Goal: Transaction & Acquisition: Purchase product/service

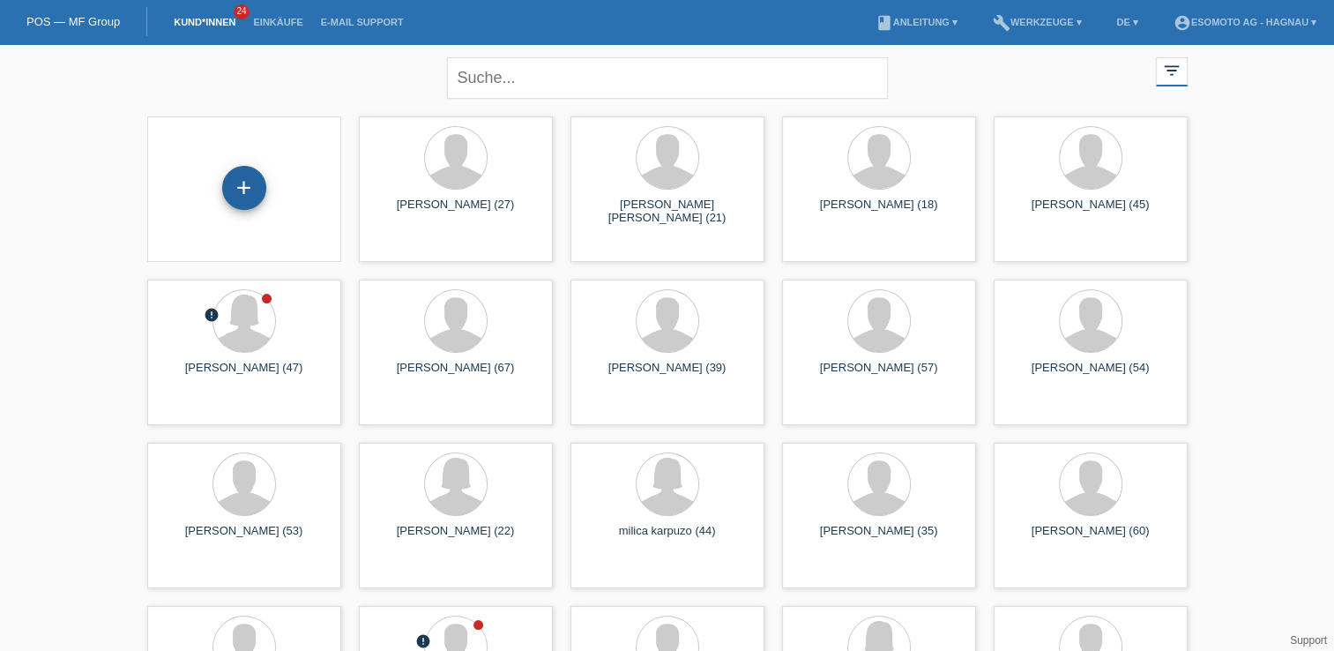
click at [252, 176] on div "+" at bounding box center [244, 188] width 44 height 44
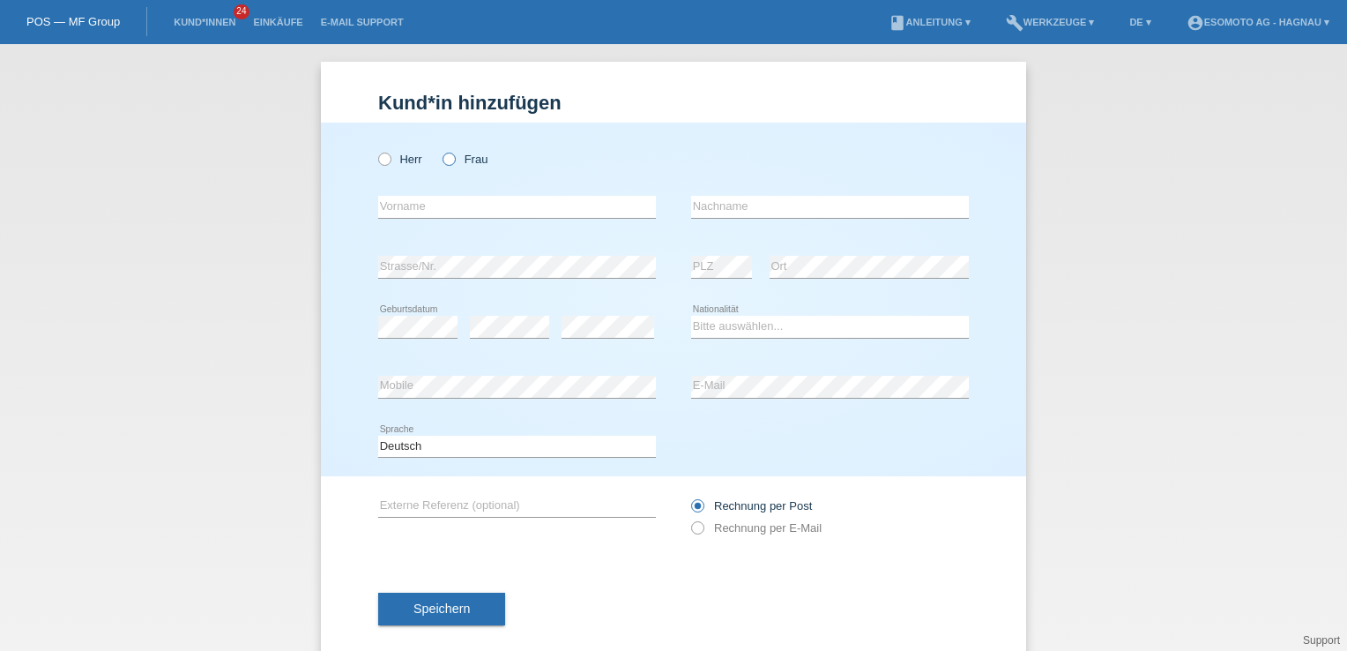
click at [440, 150] on icon at bounding box center [440, 150] width 0 height 0
click at [444, 164] on input "Frau" at bounding box center [448, 158] width 11 height 11
radio input "true"
click at [444, 214] on input "text" at bounding box center [517, 207] width 278 height 22
type input "[PERSON_NAME]"
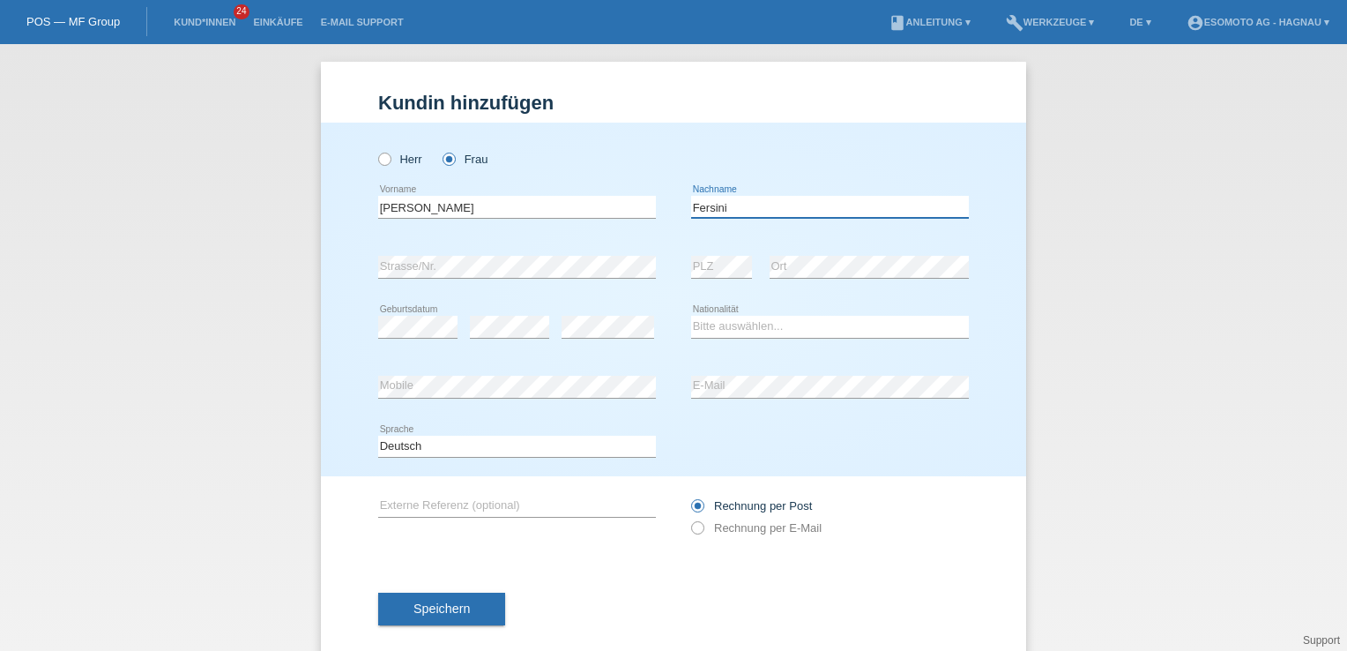
type input "Fersini"
click at [712, 329] on select "Bitte auswählen... Schweiz Deutschland Liechtenstein Österreich ------------ Af…" at bounding box center [830, 326] width 278 height 21
select select "CH"
click at [691, 316] on select "Bitte auswählen... Schweiz Deutschland Liechtenstein Österreich ------------ Af…" at bounding box center [830, 326] width 278 height 21
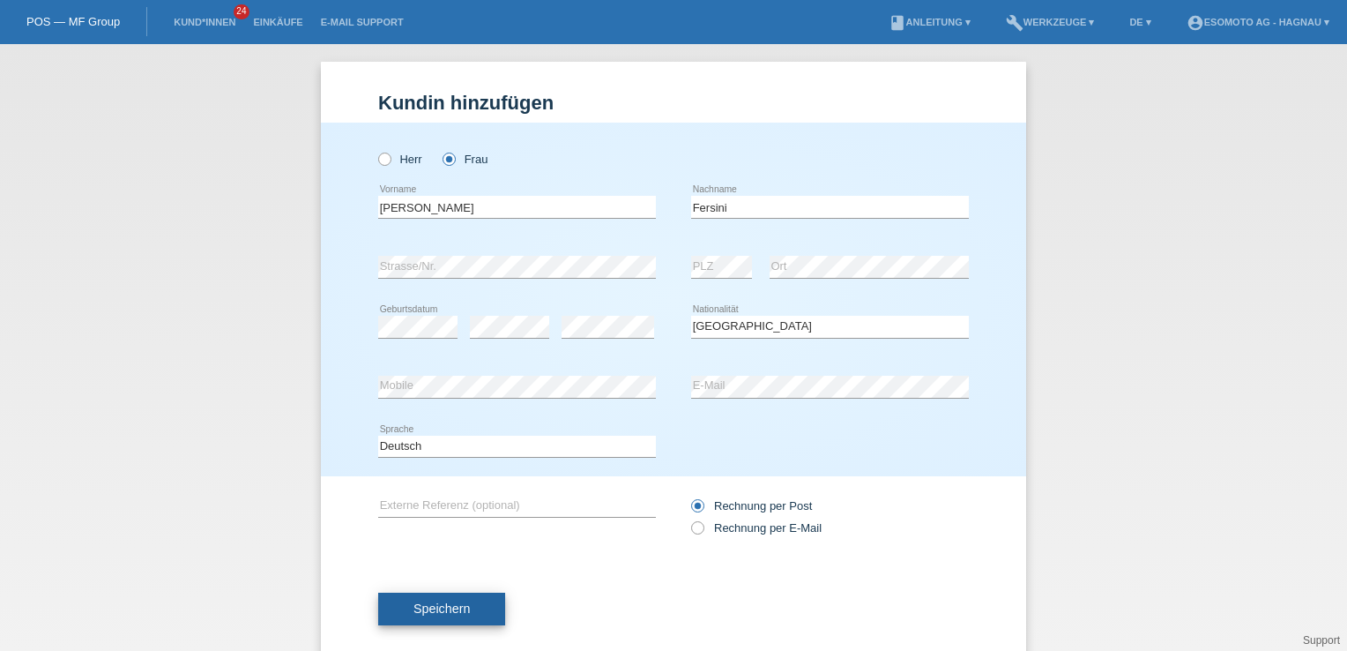
click at [406, 618] on button "Speichern" at bounding box center [441, 610] width 127 height 34
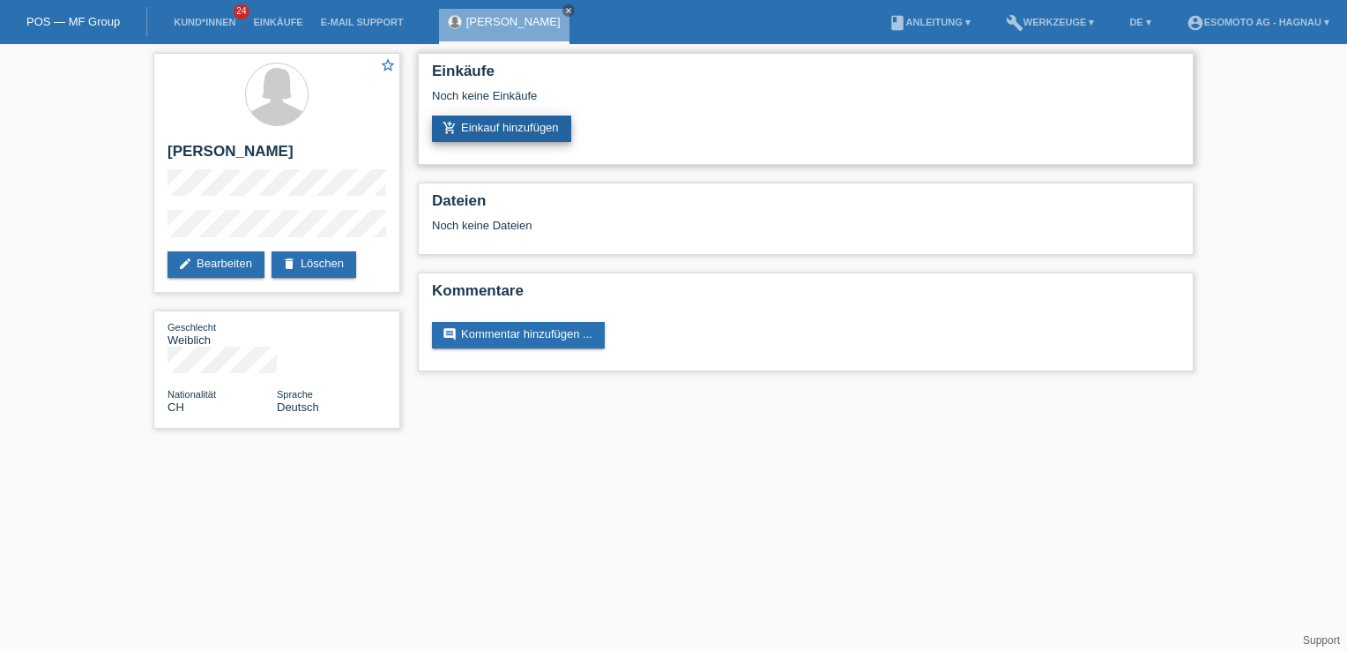
click at [504, 125] on link "add_shopping_cart Einkauf hinzufügen" at bounding box center [501, 129] width 139 height 26
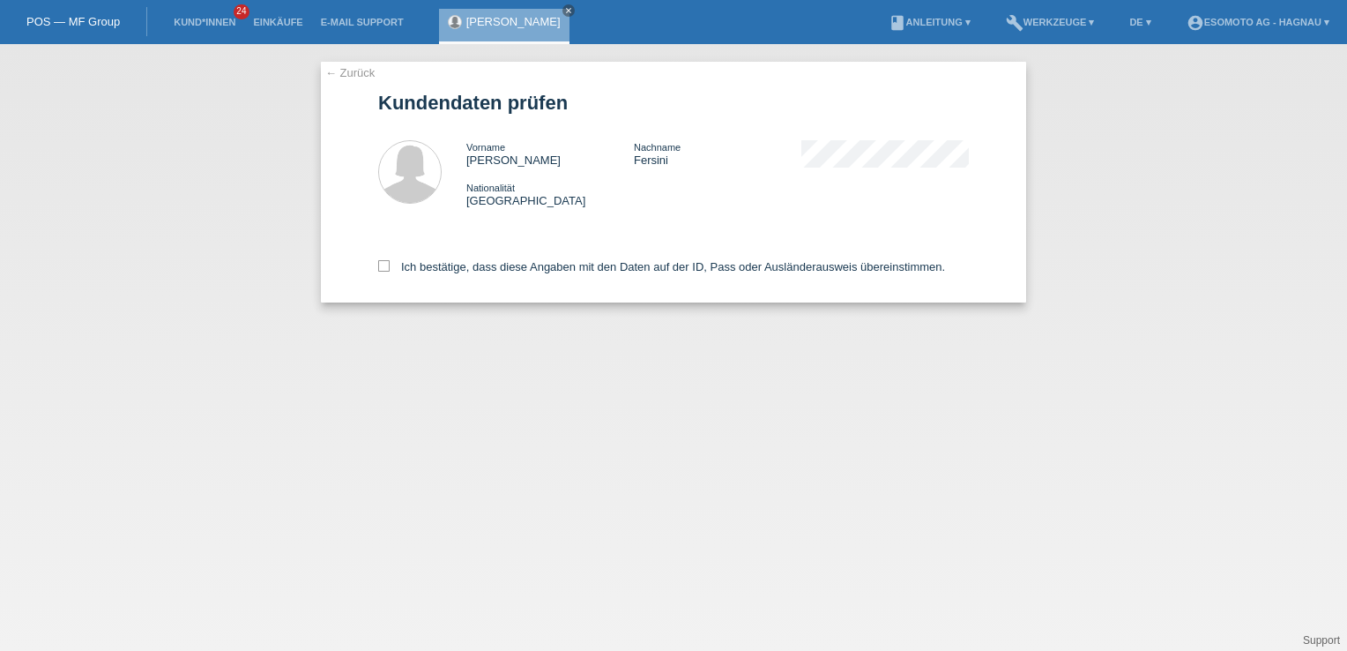
click at [374, 259] on div "← Zurück Kundendaten prüfen Vorname [PERSON_NAME] Nachname [PERSON_NAME] Nation…" at bounding box center [673, 182] width 705 height 241
click at [381, 263] on icon at bounding box center [383, 265] width 11 height 11
click at [381, 263] on input "Ich bestätige, dass diese Angaben mit den Daten auf der ID, Pass oder Ausländer…" at bounding box center [383, 265] width 11 height 11
checkbox input "true"
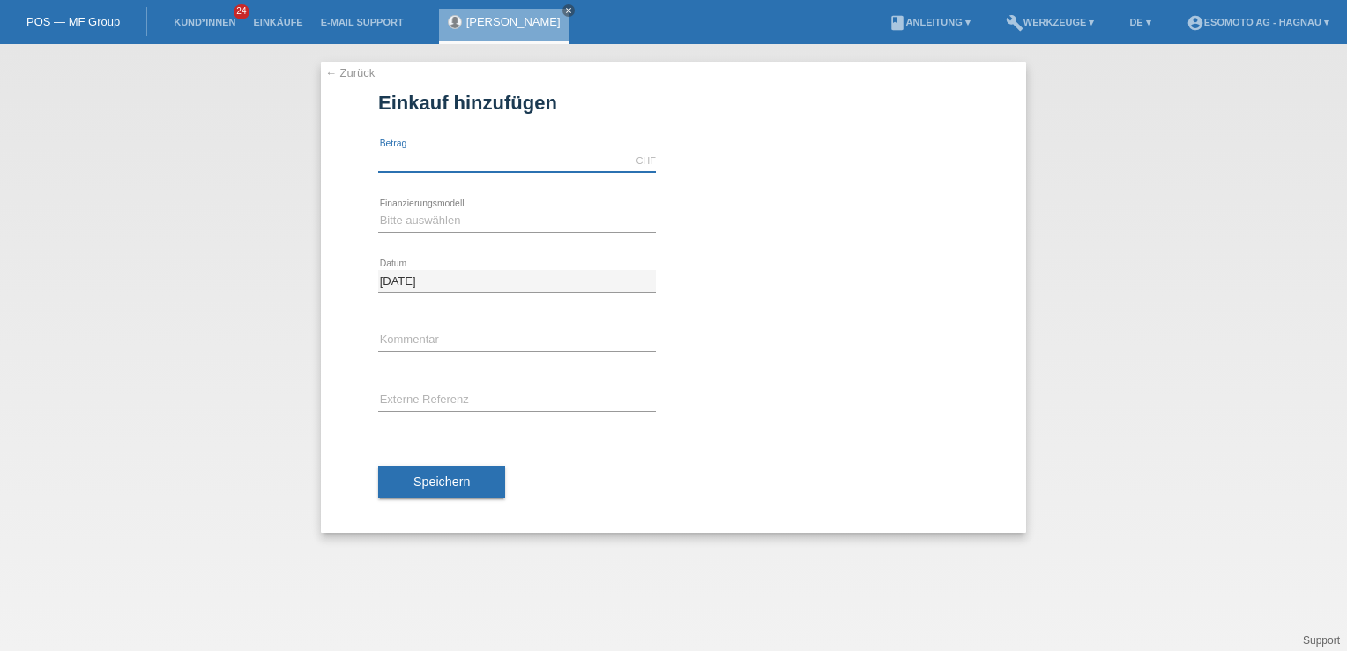
click at [436, 153] on input "text" at bounding box center [517, 161] width 278 height 22
type input "3"
type input "2690.00"
click at [418, 218] on select "Bitte auswählen Fixe Raten Kauf auf Rechnung mit Teilzahlungsoption" at bounding box center [517, 220] width 278 height 21
select select "69"
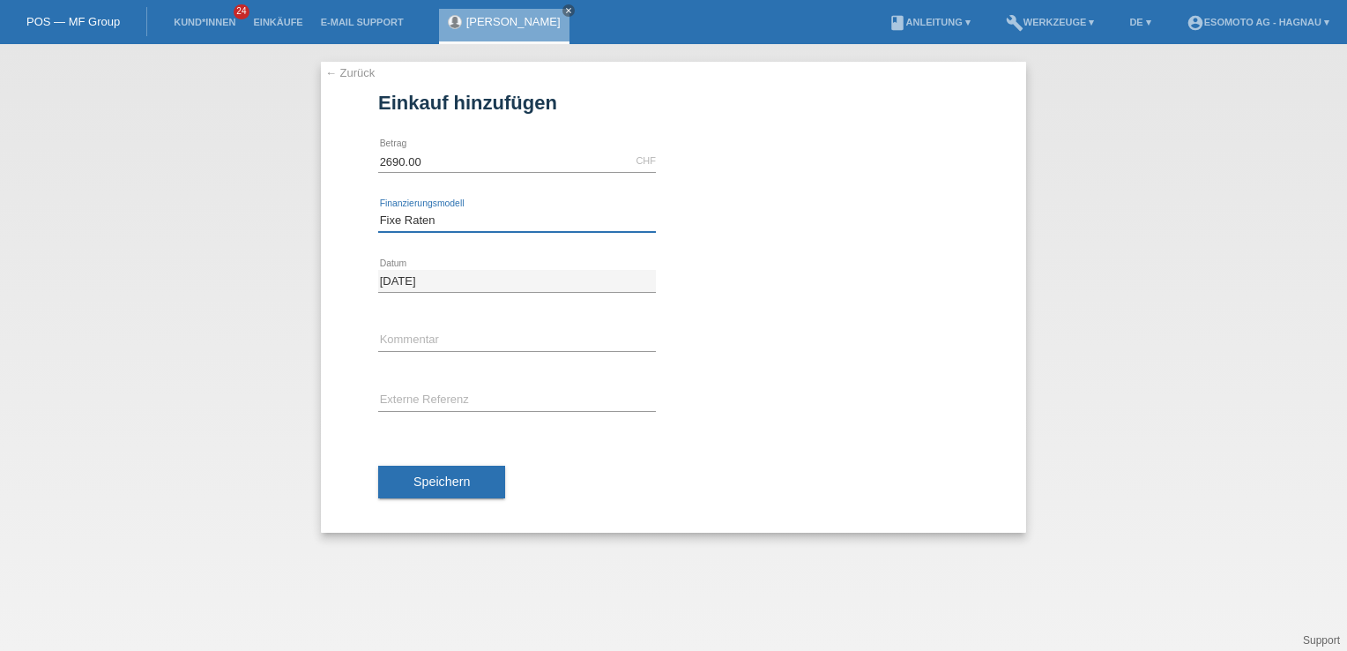
click at [378, 210] on select "Bitte auswählen Fixe Raten Kauf auf Rechnung mit Teilzahlungsoption" at bounding box center [517, 220] width 278 height 21
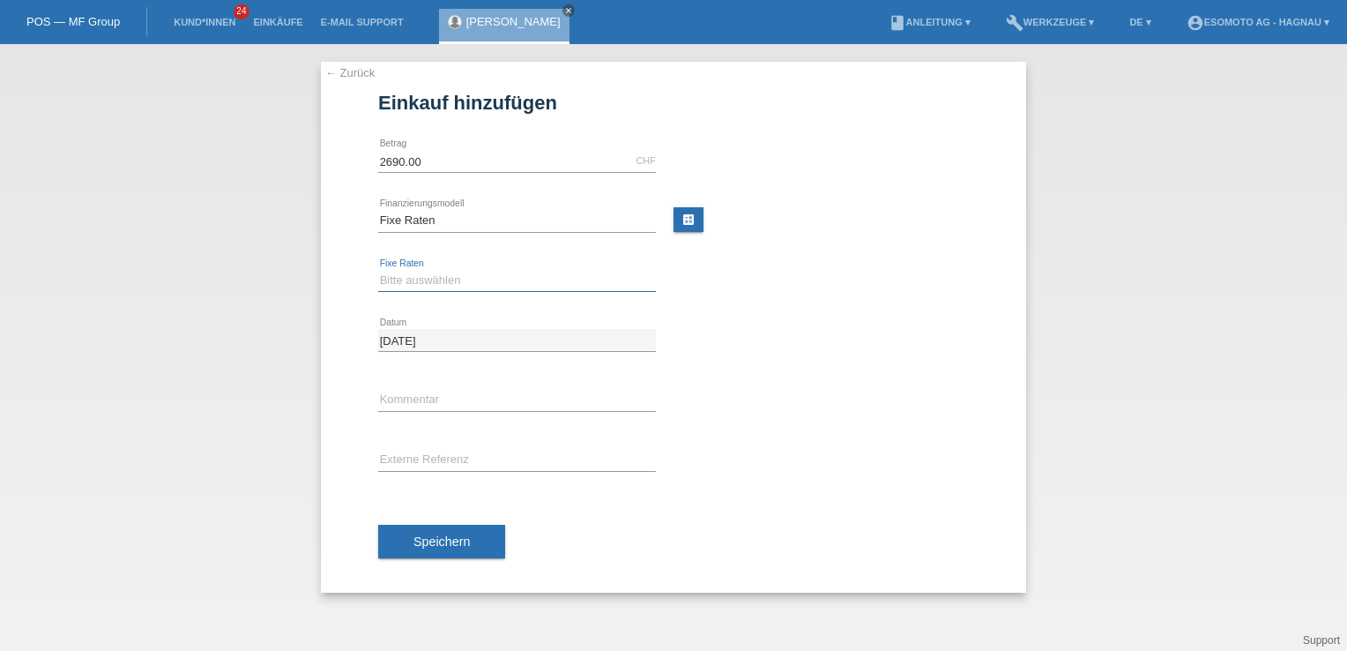
click at [421, 281] on select "Bitte auswählen 12 Raten 24 Raten 36 Raten 48 Raten" at bounding box center [517, 280] width 278 height 21
select select "139"
click at [378, 270] on select "Bitte auswählen 12 Raten 24 Raten 36 Raten 48 Raten" at bounding box center [517, 280] width 278 height 21
click at [425, 538] on span "Speichern" at bounding box center [442, 541] width 56 height 14
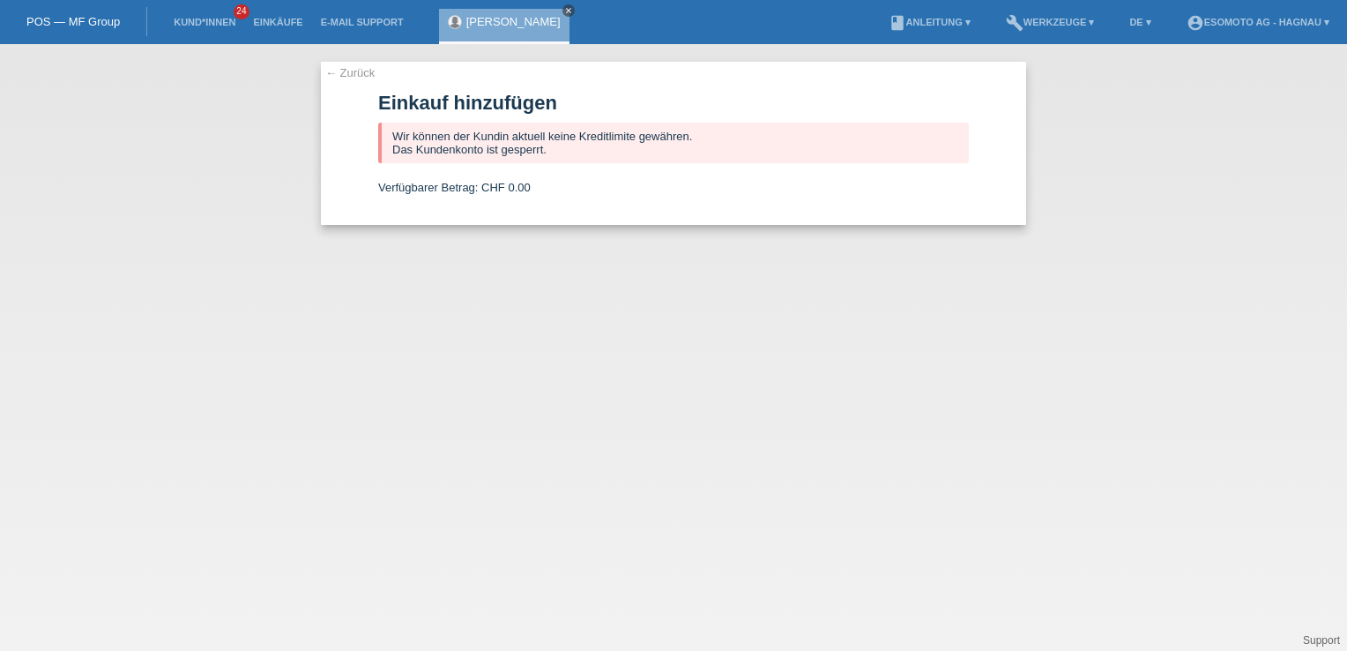
click at [573, 8] on icon "close" at bounding box center [568, 10] width 9 height 9
